Goal: Transaction & Acquisition: Purchase product/service

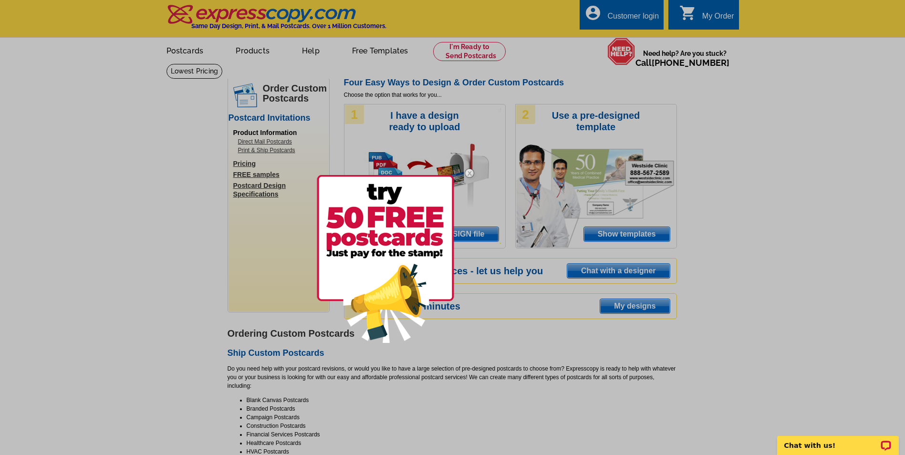
click at [469, 172] on img at bounding box center [470, 173] width 28 height 28
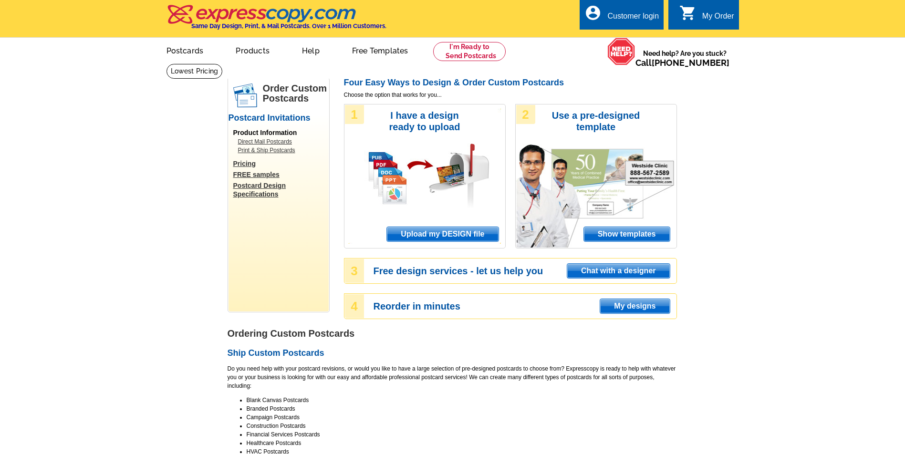
click at [447, 235] on span "Upload my DESIGN file" at bounding box center [442, 234] width 111 height 14
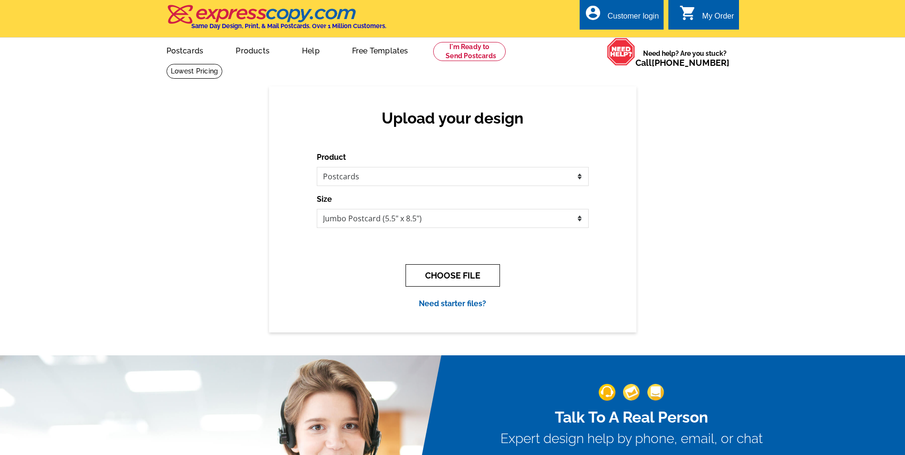
click at [461, 274] on button "CHOOSE FILE" at bounding box center [453, 275] width 94 height 22
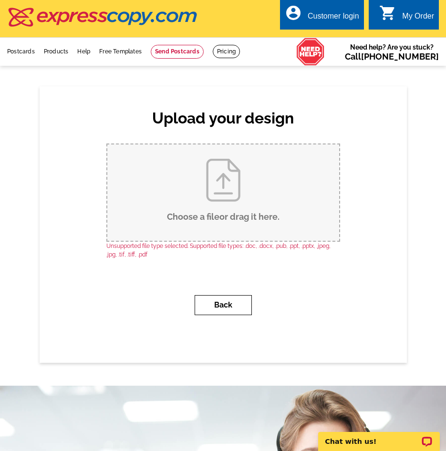
click at [231, 303] on button "Back" at bounding box center [223, 305] width 57 height 20
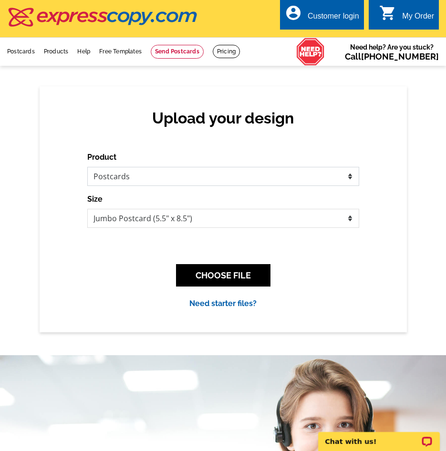
click at [350, 177] on select "Please select the type of file... Postcards Business Cards Letters and flyers G…" at bounding box center [223, 176] width 272 height 19
click at [350, 219] on select "Jumbo Postcard (5.5" x 8.5") Regular Postcard (4.25" x 5.6") Panoramic Postcard…" at bounding box center [223, 218] width 272 height 19
click at [216, 280] on button "CHOOSE FILE" at bounding box center [223, 275] width 94 height 22
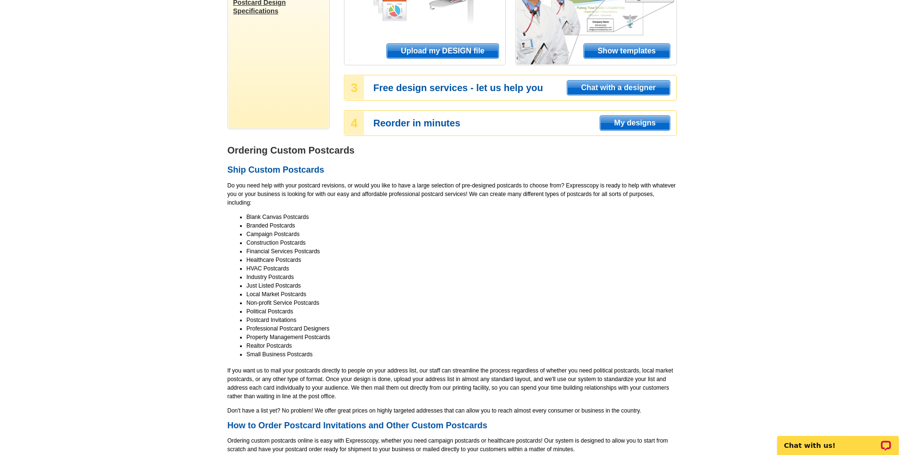
scroll to position [184, 0]
drag, startPoint x: 204, startPoint y: 191, endPoint x: 152, endPoint y: 173, distance: 55.1
click at [152, 173] on main "Order Custom Postcards Postcard Invitations Product Information Direct Mail Pos…" at bounding box center [452, 378] width 905 height 996
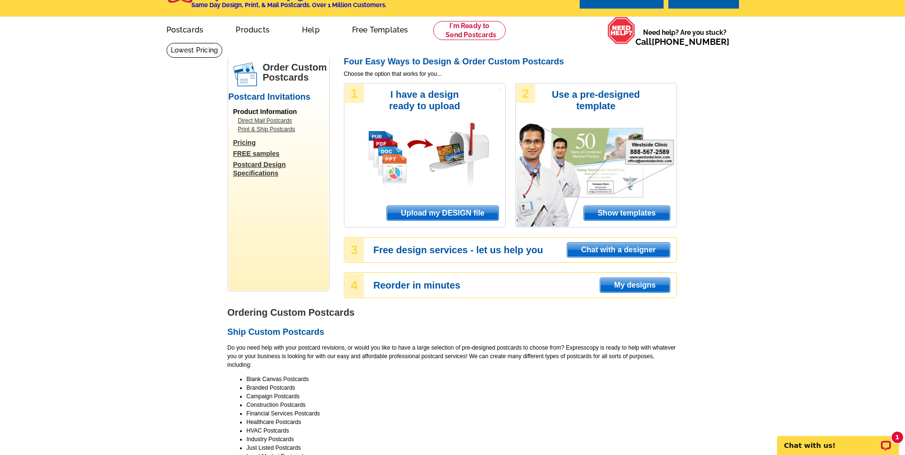
scroll to position [18, 0]
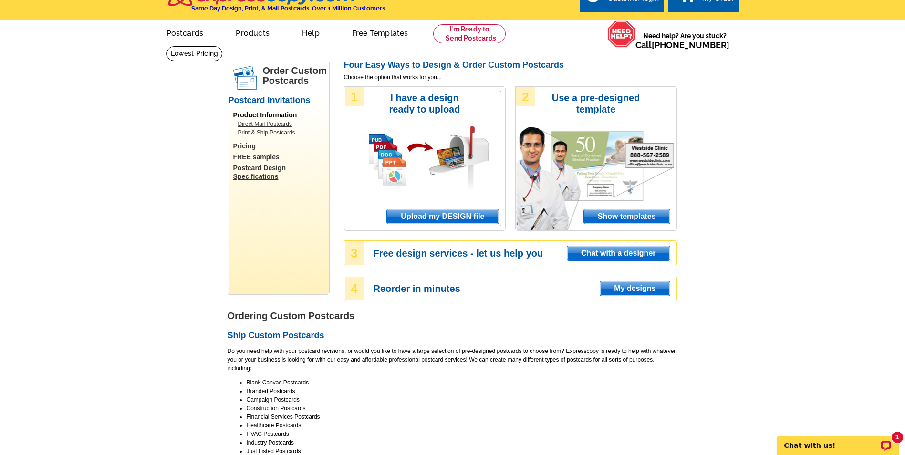
click at [449, 216] on span "Upload my DESIGN file" at bounding box center [442, 216] width 111 height 14
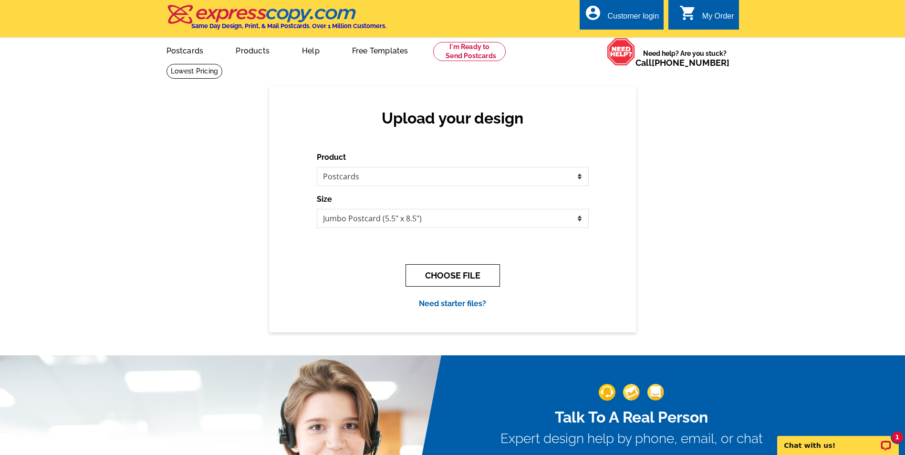
click at [460, 277] on button "CHOOSE FILE" at bounding box center [453, 275] width 94 height 22
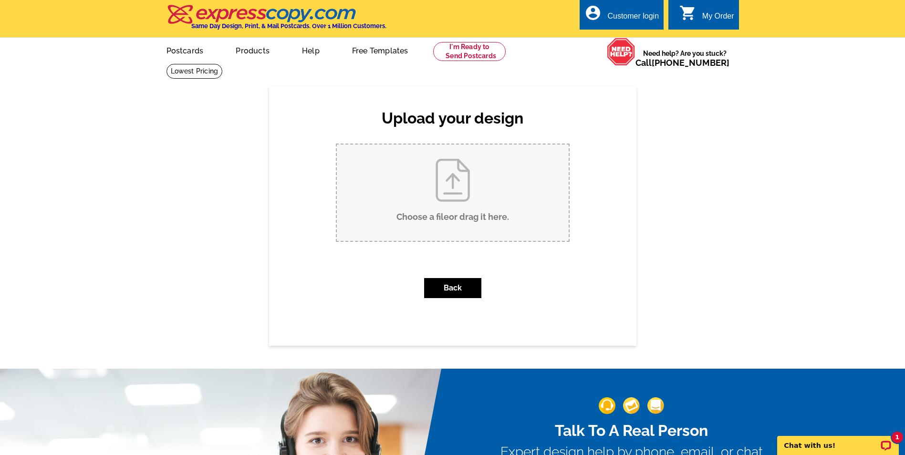
click at [457, 189] on input "Choose a file or drag it here ." at bounding box center [453, 193] width 232 height 96
click at [454, 199] on input "Choose a file or drag it here ." at bounding box center [453, 193] width 232 height 96
type input "C:\fakepath\Postczrd FRONT.pdf"
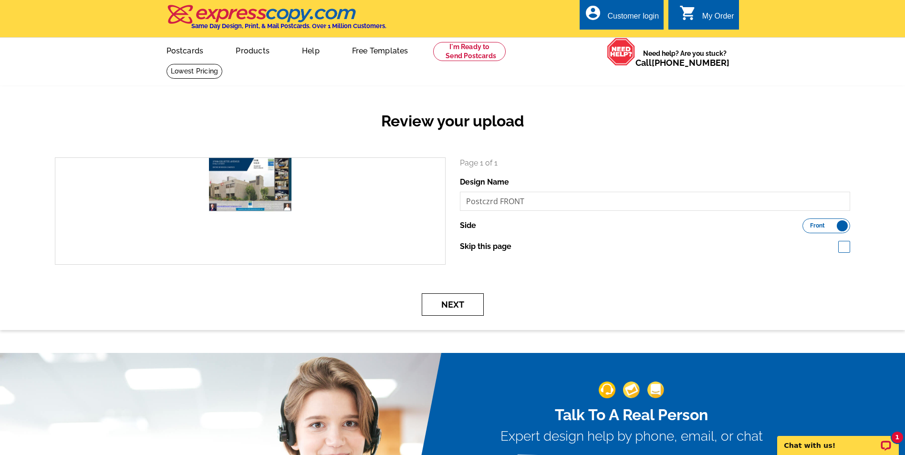
click at [454, 302] on button "Next" at bounding box center [453, 304] width 62 height 22
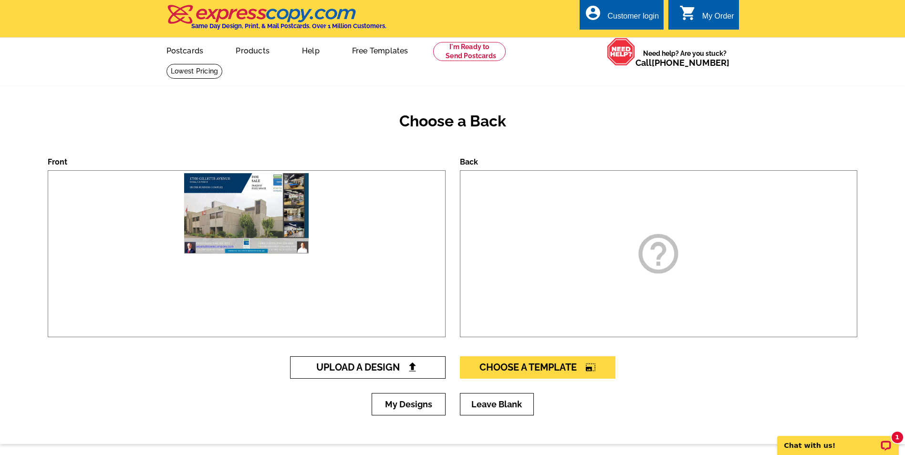
click at [375, 367] on span "Upload A Design" at bounding box center [367, 367] width 103 height 11
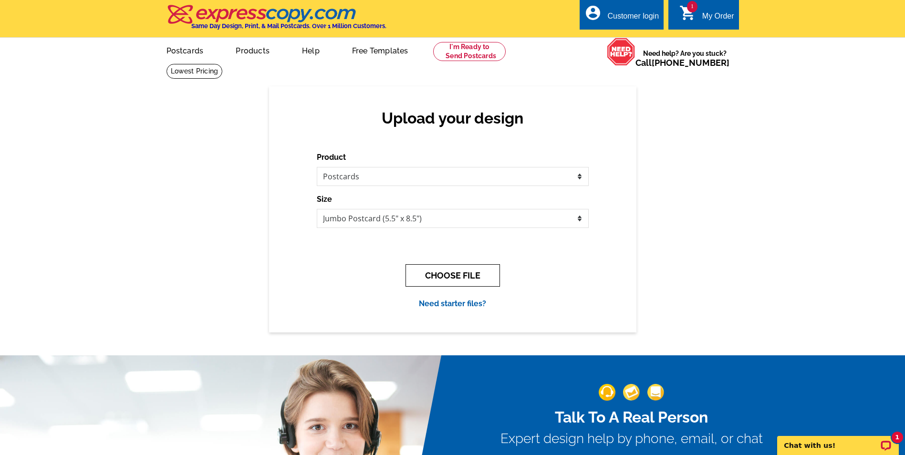
click at [448, 278] on button "CHOOSE FILE" at bounding box center [453, 275] width 94 height 22
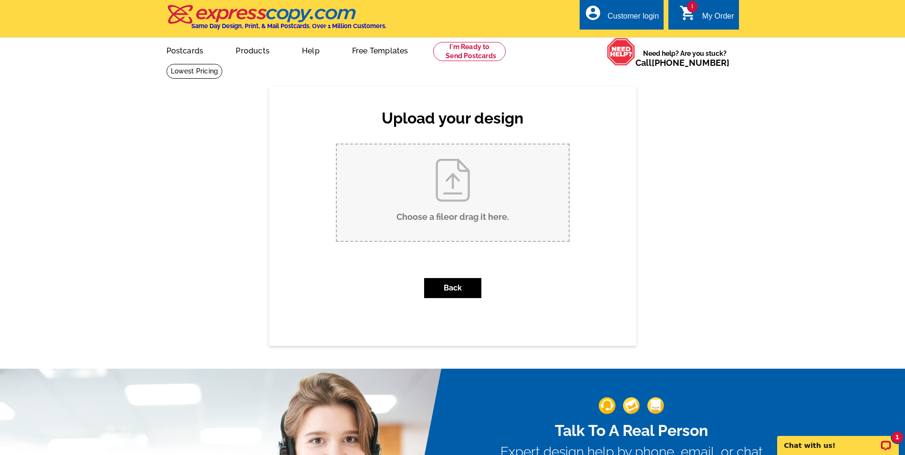
click at [458, 199] on input "Choose a file or drag it here ." at bounding box center [453, 193] width 232 height 96
type input "C:\fakepath\Postczrd BACK.pdf"
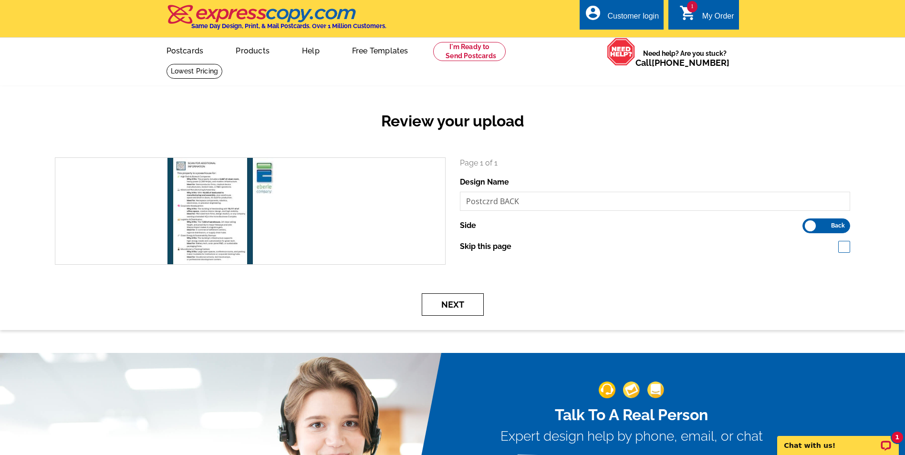
click at [452, 302] on button "Next" at bounding box center [453, 304] width 62 height 22
click at [458, 304] on button "Next" at bounding box center [453, 304] width 62 height 22
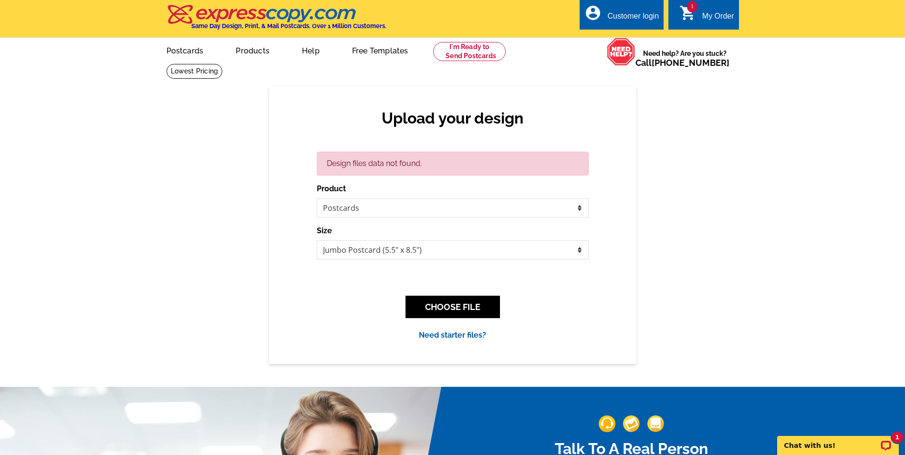
click at [713, 12] on div "My Order" at bounding box center [718, 18] width 32 height 13
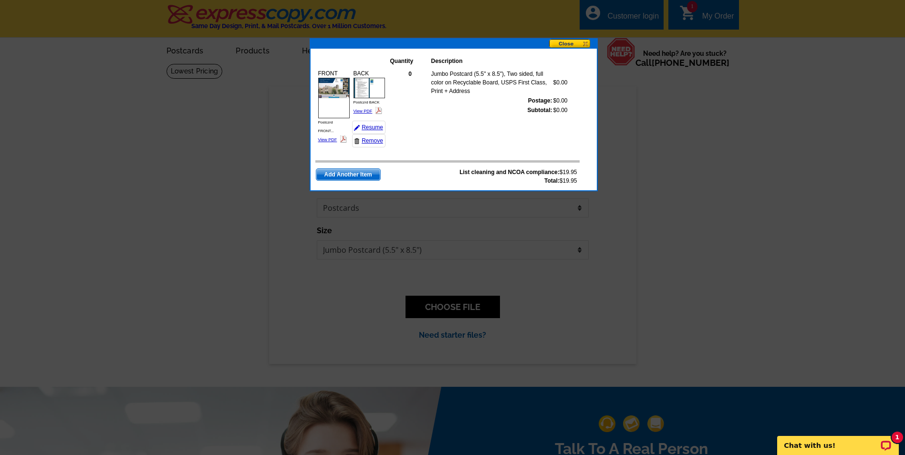
click at [676, 146] on div at bounding box center [452, 227] width 905 height 455
click at [364, 112] on link "View PDF" at bounding box center [363, 111] width 19 height 5
click at [371, 94] on img at bounding box center [369, 88] width 31 height 21
click at [343, 100] on img at bounding box center [333, 98] width 31 height 41
click at [566, 43] on button at bounding box center [573, 44] width 48 height 10
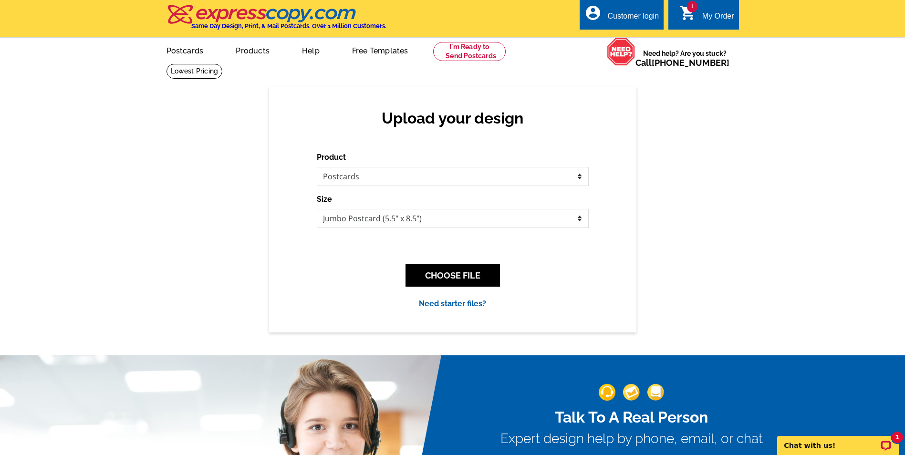
click at [696, 28] on div "1 shopping_cart My Order" at bounding box center [703, 15] width 70 height 30
click at [712, 20] on div "My Order" at bounding box center [718, 18] width 32 height 13
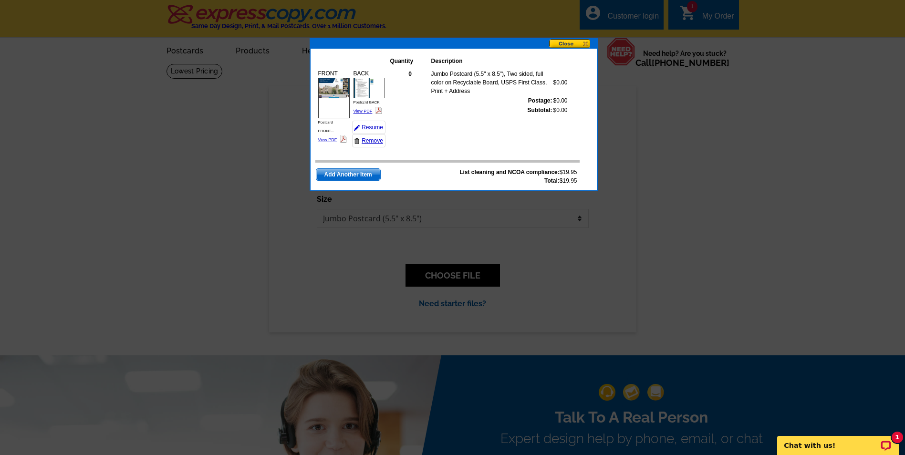
click at [332, 85] on img at bounding box center [333, 98] width 31 height 41
click at [338, 172] on span "Add Another Item" at bounding box center [348, 174] width 64 height 11
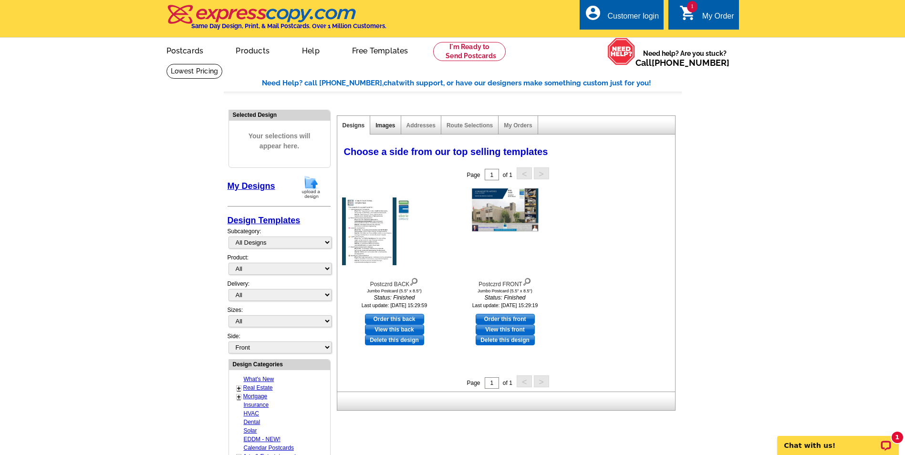
click at [389, 127] on link "Images" at bounding box center [386, 125] width 20 height 7
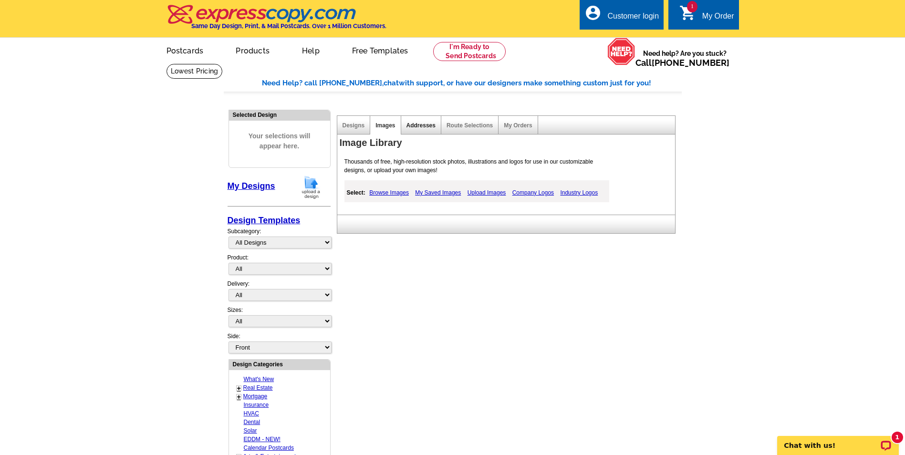
click at [415, 127] on link "Addresses" at bounding box center [421, 125] width 29 height 7
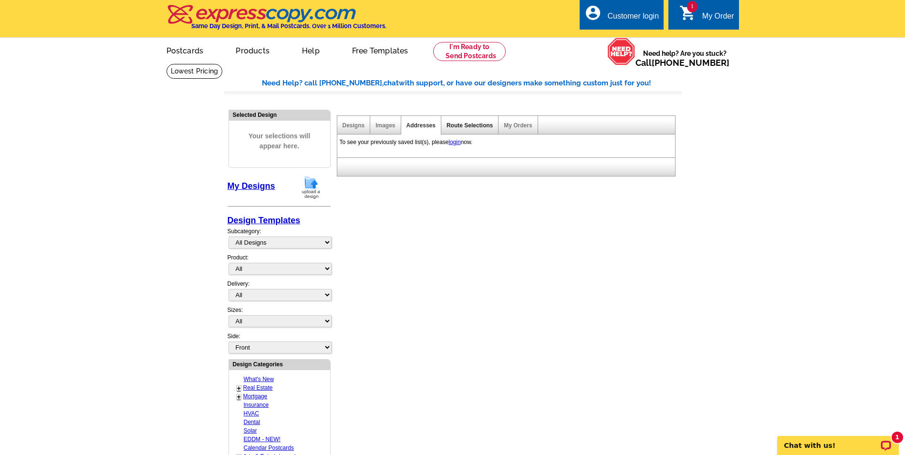
click at [470, 125] on link "Route Selections" at bounding box center [470, 125] width 46 height 7
click at [522, 125] on link "My Orders" at bounding box center [518, 125] width 28 height 7
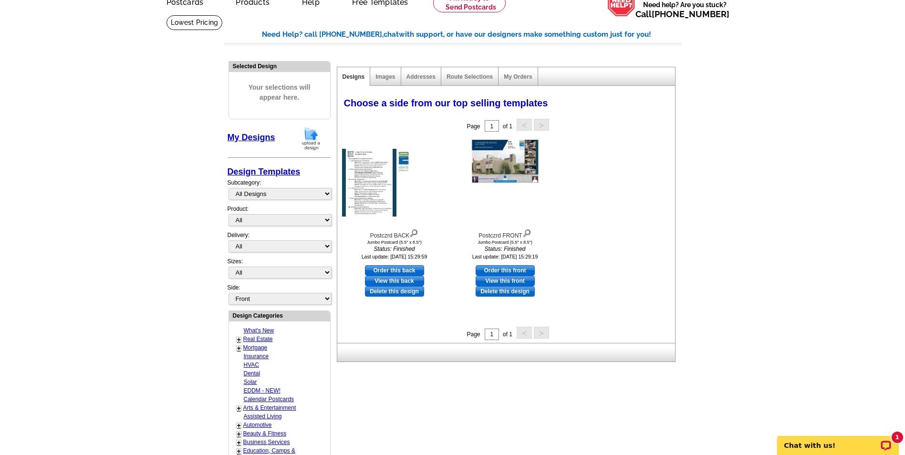
scroll to position [28, 0]
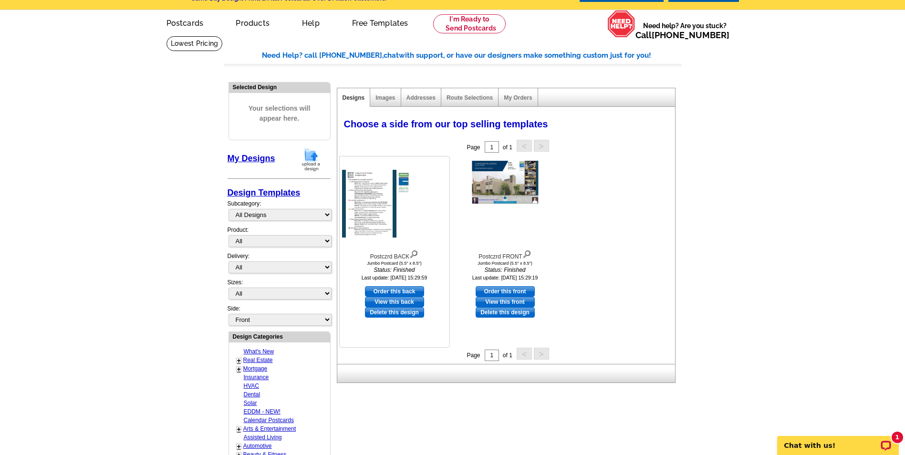
click at [388, 210] on img at bounding box center [394, 204] width 105 height 68
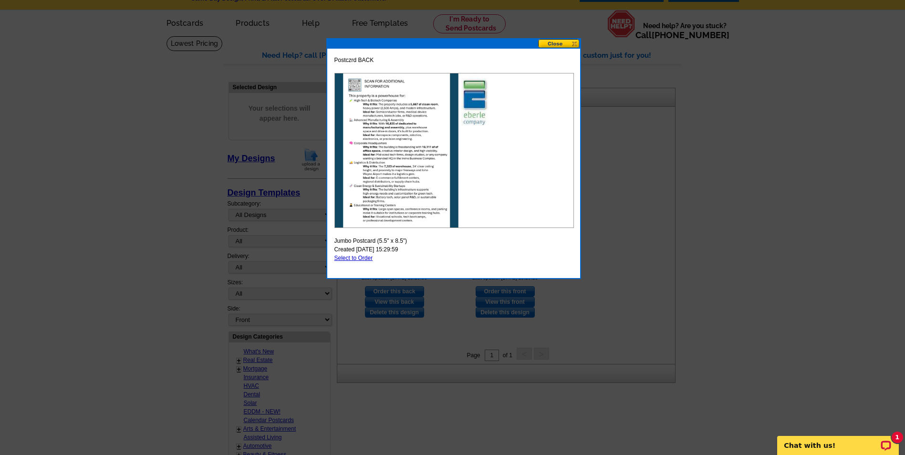
click at [564, 46] on button at bounding box center [559, 43] width 42 height 9
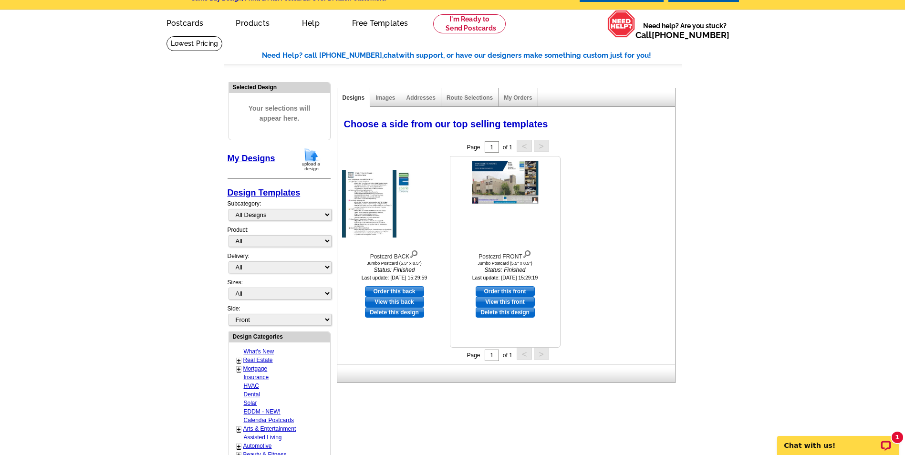
click at [513, 182] on img at bounding box center [505, 204] width 66 height 86
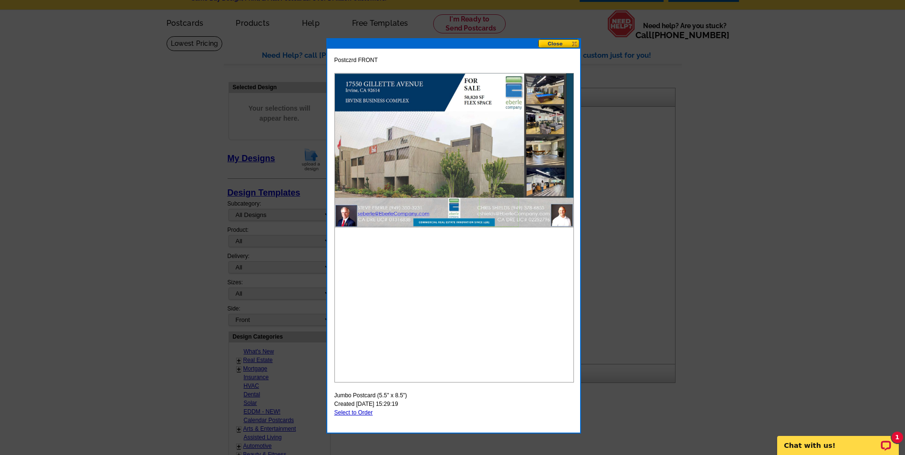
click at [557, 45] on button at bounding box center [559, 43] width 42 height 9
